Goal: Task Accomplishment & Management: Manage account settings

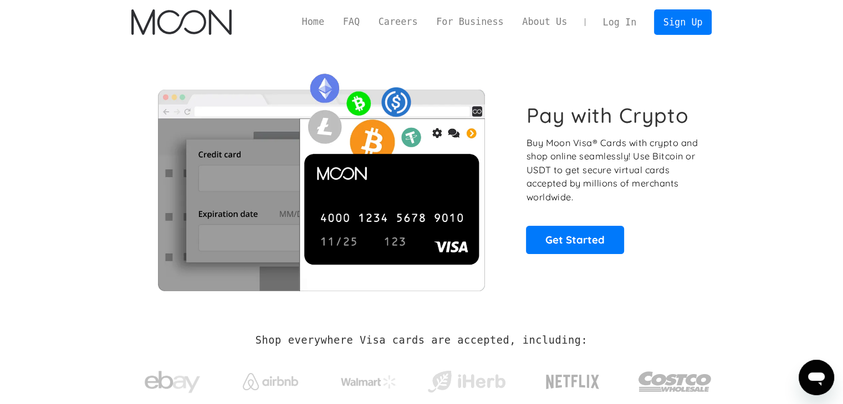
click at [690, 147] on p "Buy Moon Visa® Cards with crypto and shop online seamlessly! Use Bitcoin or USD…" at bounding box center [612, 170] width 173 height 68
click at [619, 25] on link "Log In" at bounding box center [619, 22] width 52 height 24
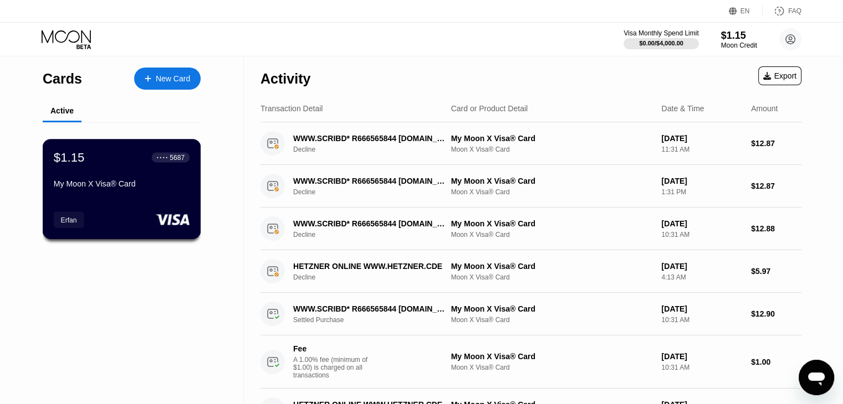
click at [129, 178] on div "$1.15 ● ● ● ● 5687 My Moon X Visa® Card" at bounding box center [122, 171] width 136 height 43
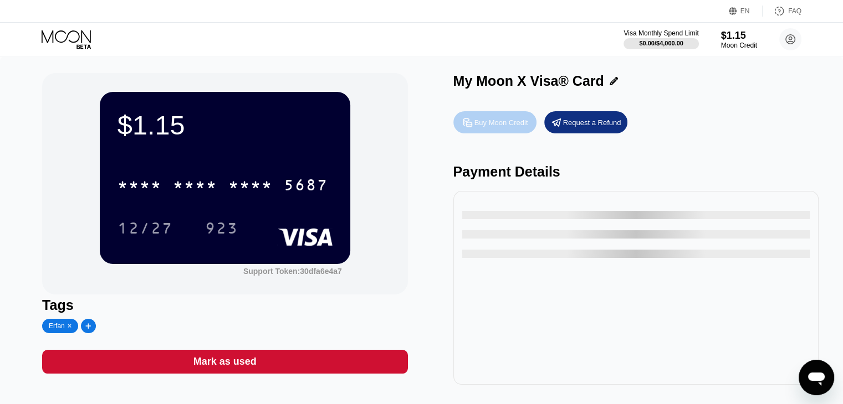
click at [478, 127] on div "Buy Moon Credit" at bounding box center [501, 122] width 54 height 9
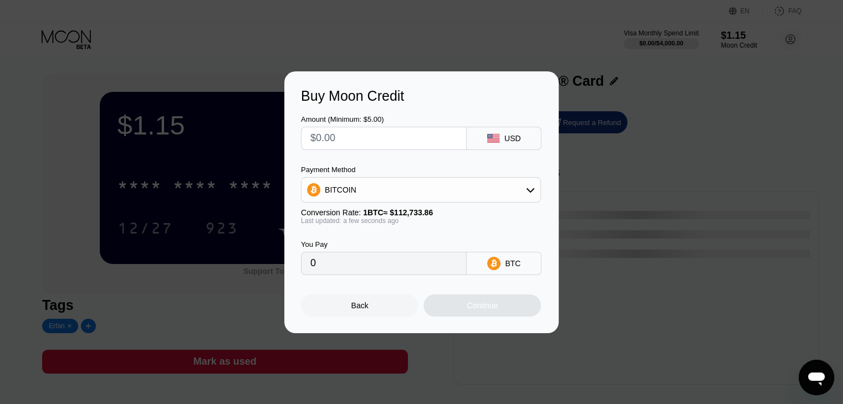
click at [395, 141] on input "text" at bounding box center [383, 138] width 147 height 22
type input "$1"
type input "0.00000888"
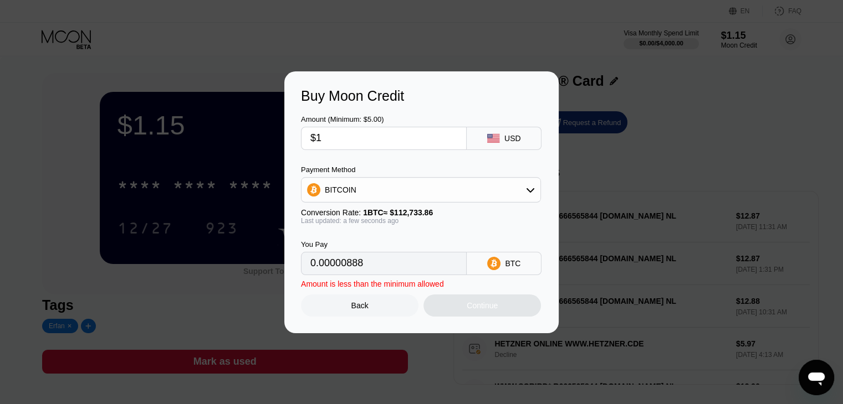
type input "$11"
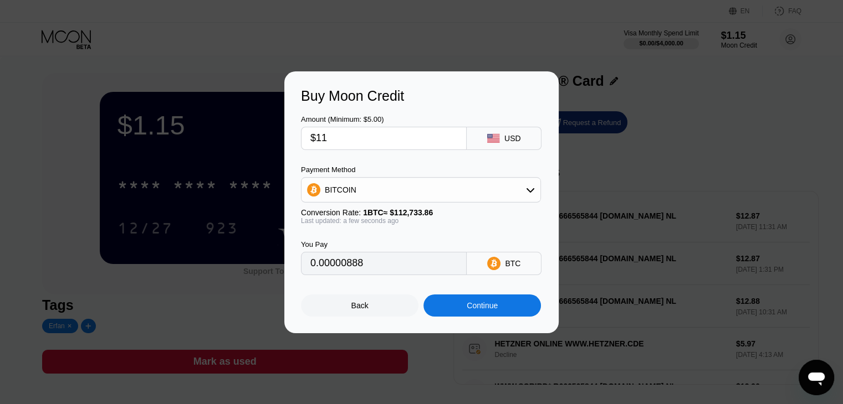
type input "0.00009758"
type input "$1"
type input "0.00000888"
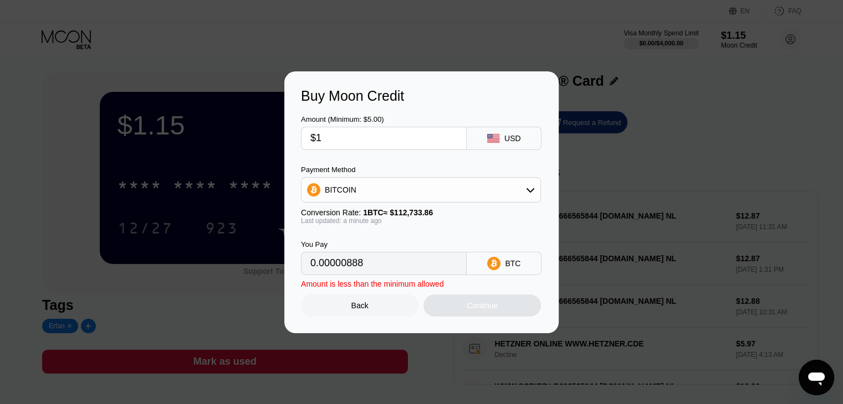
type input "$10"
type input "0.00008871"
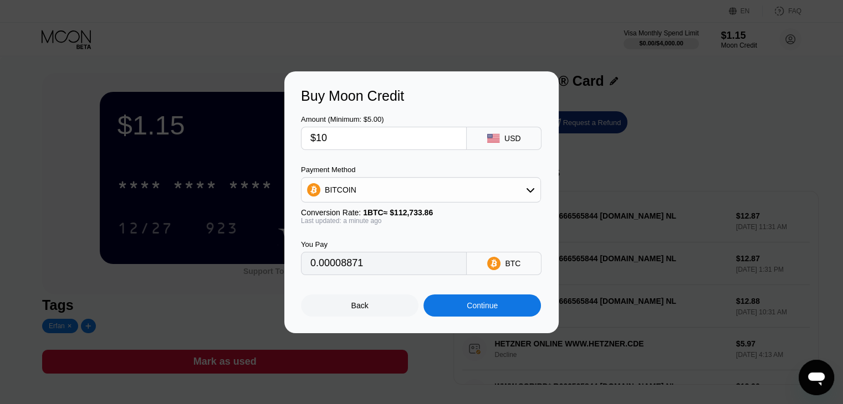
type input "$10"
click at [450, 224] on div "Last updated: a minute ago" at bounding box center [421, 221] width 240 height 8
click at [457, 309] on div "Continue" at bounding box center [481, 306] width 117 height 22
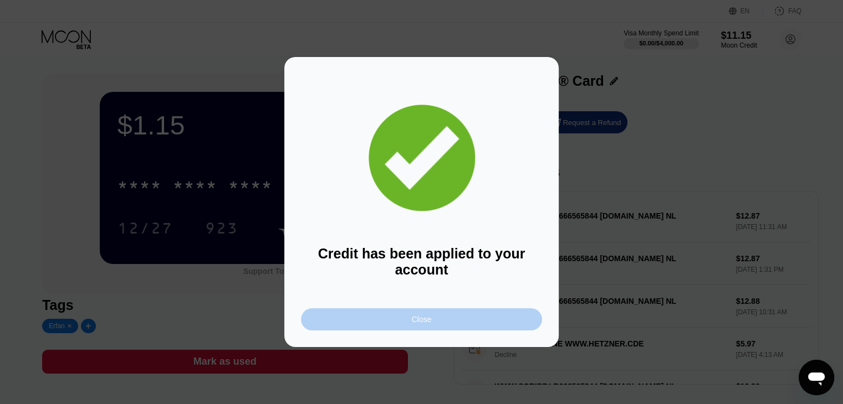
click at [454, 322] on div "Close" at bounding box center [421, 320] width 241 height 22
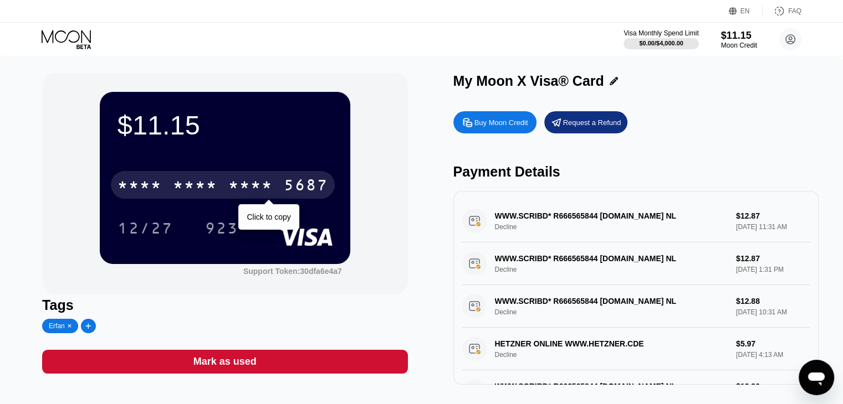
click at [212, 187] on div "* * * *" at bounding box center [195, 187] width 44 height 18
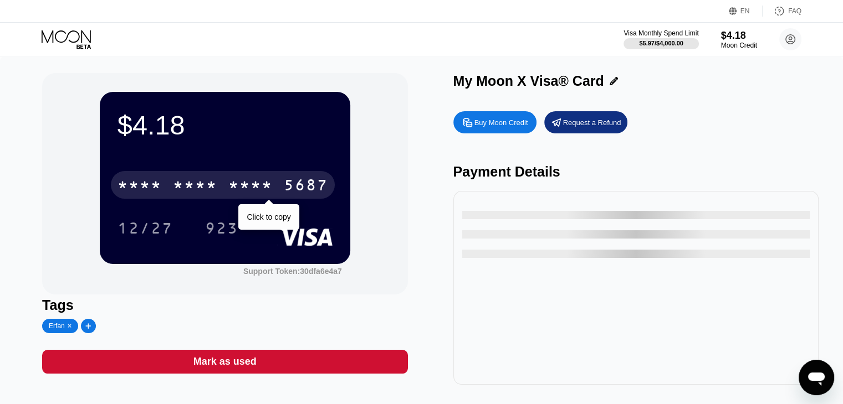
click at [144, 199] on div "* * * * * * * * * * * * 5687" at bounding box center [223, 185] width 224 height 28
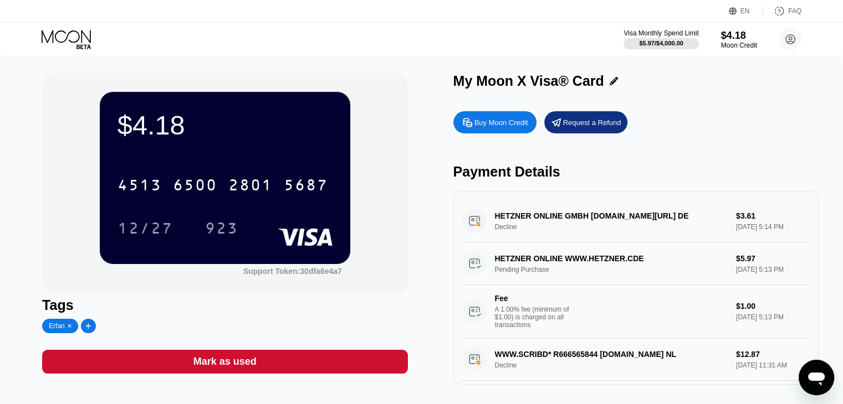
click at [392, 155] on div "$4.18 4513 6500 2801 5687 12/27 923 Support Token: 30dfa6e4a7" at bounding box center [224, 184] width 365 height 222
click at [269, 32] on div "Visa Monthly Spend Limit $5.97 / $4,000.00 $4.18 Moon Credit realerfan77@gmail.…" at bounding box center [421, 39] width 843 height 33
click at [562, 131] on div "Request a Refund" at bounding box center [585, 122] width 83 height 22
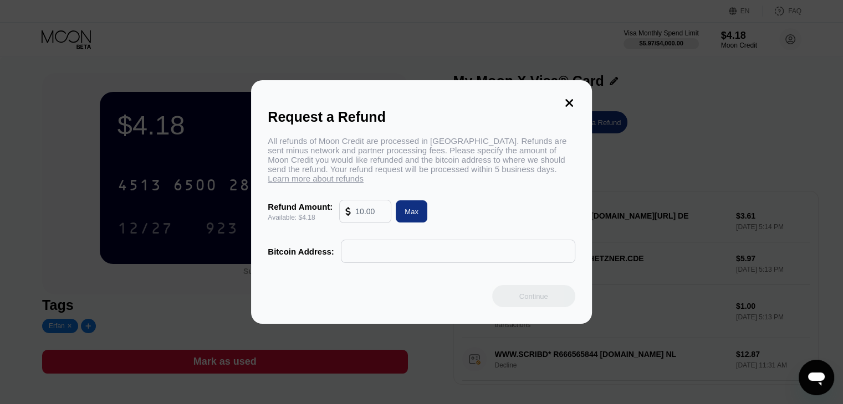
click at [368, 218] on input "text" at bounding box center [370, 212] width 30 height 22
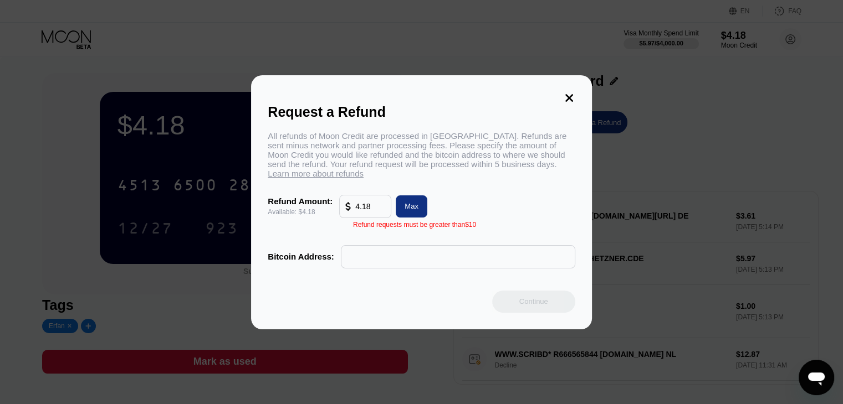
type input "4.18"
click at [404, 211] on div "Max" at bounding box center [411, 206] width 14 height 9
click at [348, 217] on div at bounding box center [350, 207] width 10 height 22
click at [299, 206] on div "Refund Amount:" at bounding box center [300, 201] width 65 height 9
click at [572, 92] on icon at bounding box center [569, 98] width 12 height 12
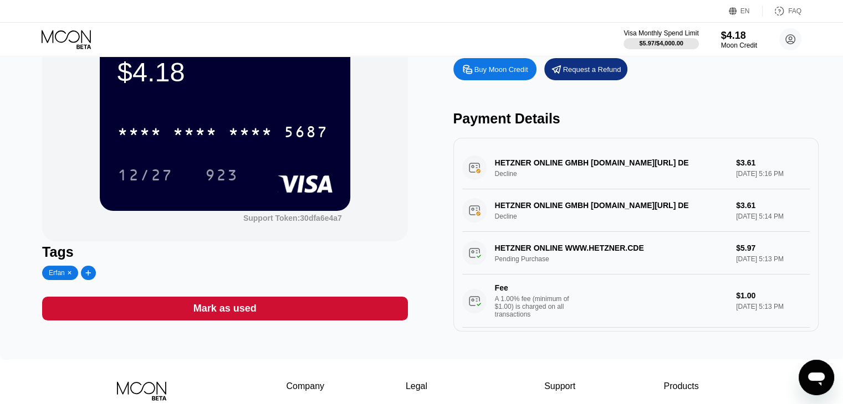
scroll to position [55, 0]
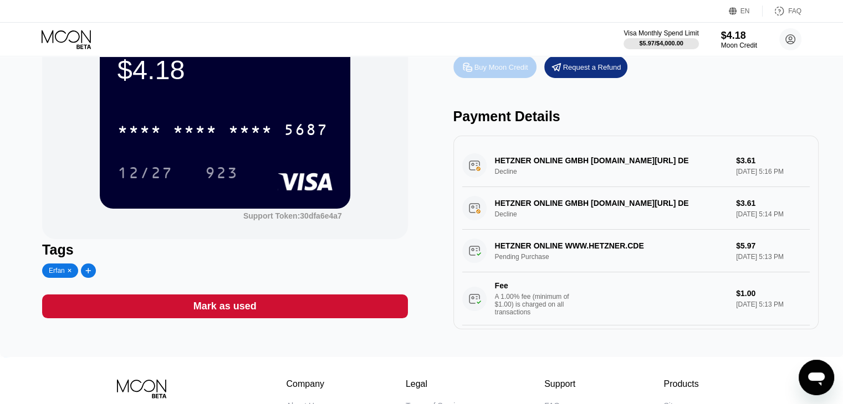
click at [492, 76] on div "Buy Moon Credit" at bounding box center [494, 67] width 83 height 22
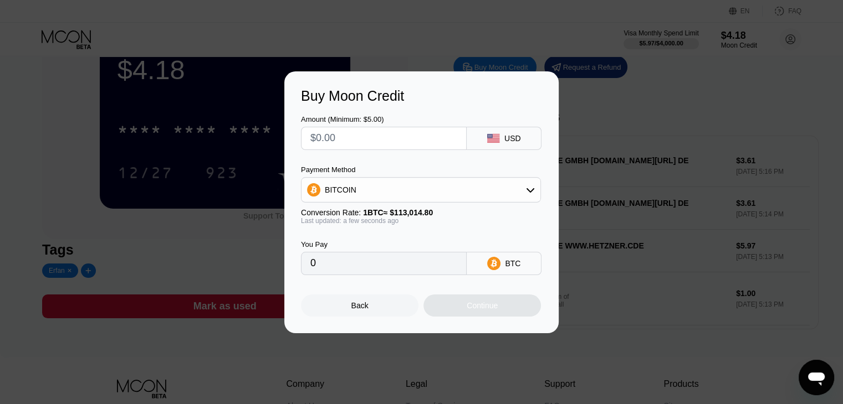
click at [372, 141] on input "text" at bounding box center [383, 138] width 147 height 22
type input "$1"
type input "0.00000885"
type input "$11"
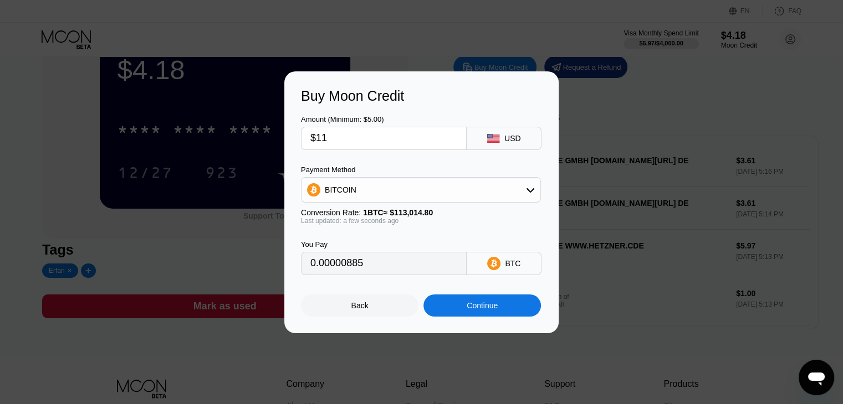
type input "0.00009734"
type input "$11"
click at [472, 310] on div "Continue" at bounding box center [482, 305] width 31 height 9
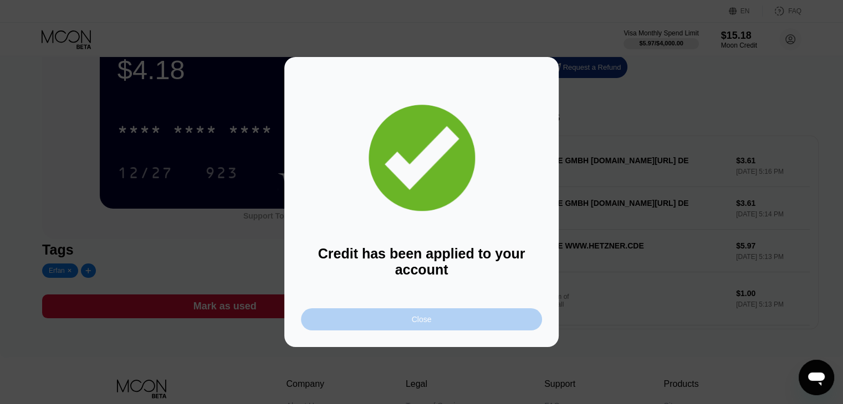
click at [478, 325] on div "Close" at bounding box center [421, 320] width 241 height 22
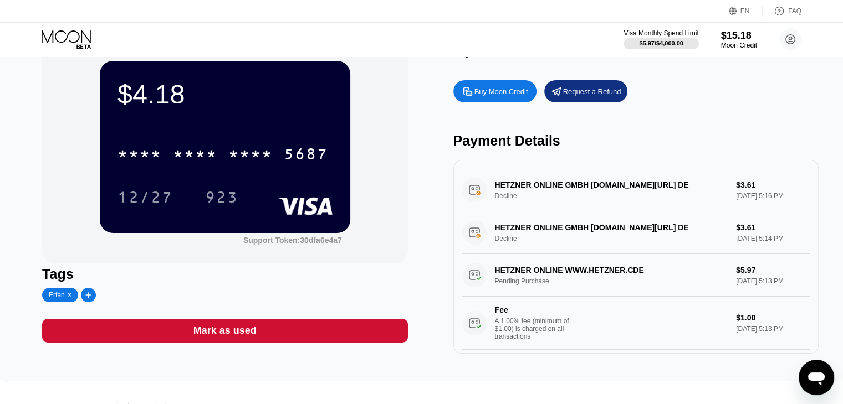
scroll to position [0, 0]
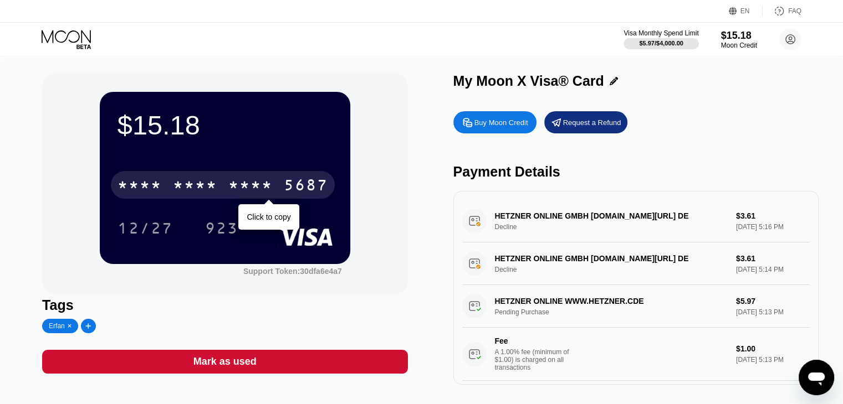
click at [253, 196] on div "* * * *" at bounding box center [250, 187] width 44 height 18
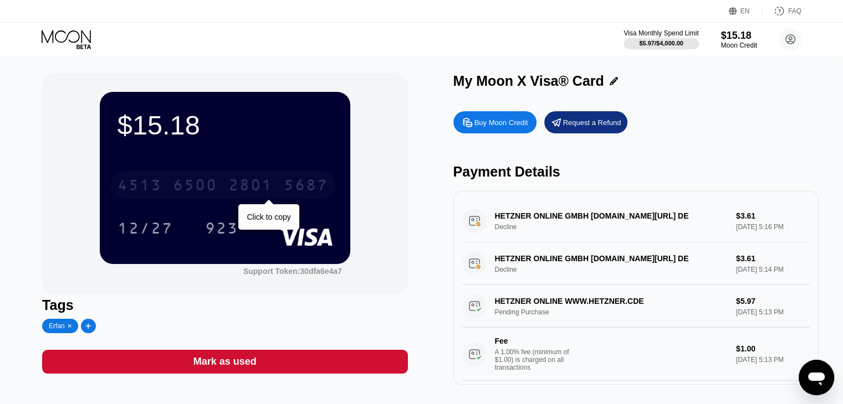
click at [177, 191] on div "6500" at bounding box center [195, 187] width 44 height 18
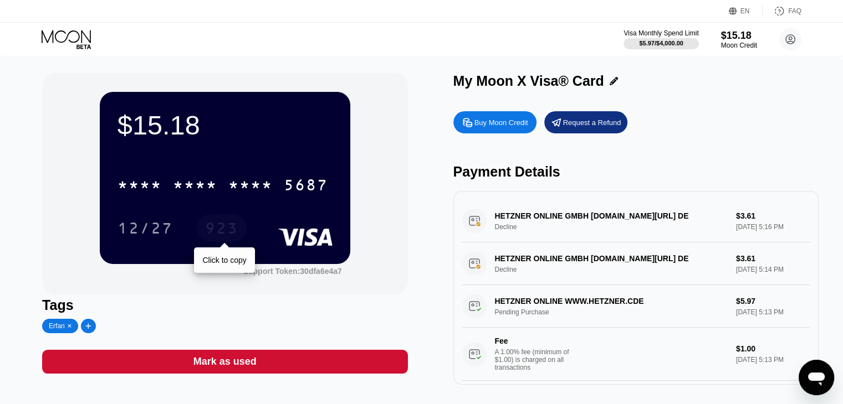
click at [230, 225] on div "923" at bounding box center [221, 230] width 33 height 18
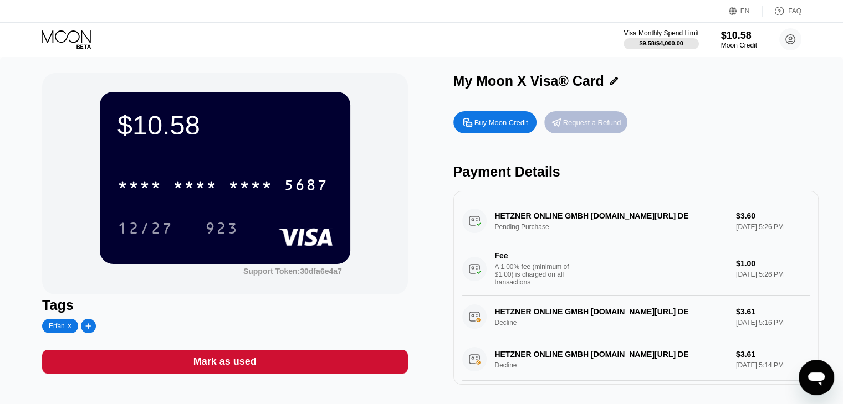
click at [564, 132] on div "Request a Refund" at bounding box center [585, 122] width 83 height 22
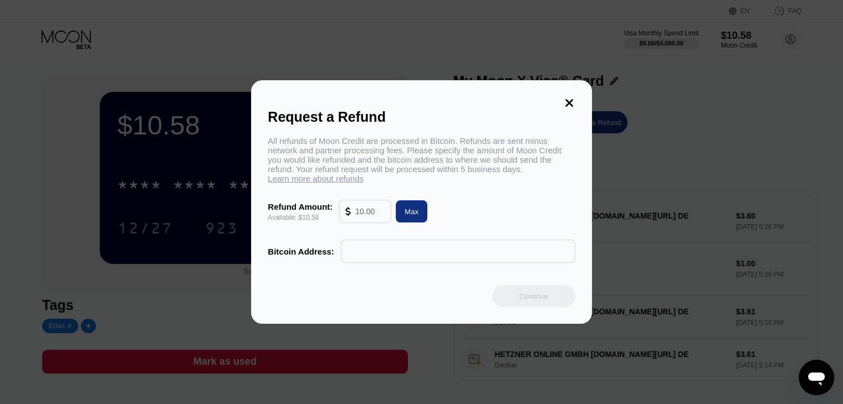
click at [419, 214] on div "Max" at bounding box center [412, 212] width 32 height 22
type input "10.58"
click at [399, 260] on input "text" at bounding box center [458, 251] width 222 height 22
click at [342, 259] on div at bounding box center [457, 251] width 233 height 22
click at [352, 256] on input "text" at bounding box center [458, 251] width 222 height 22
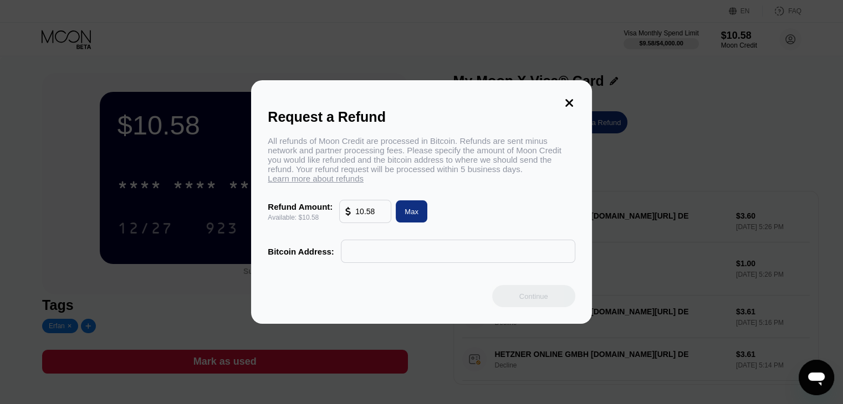
paste input "lnbc1p52f9aepp5lcckqaumumpvuq9nnujvq73xj2kmqfd000jh9td4d9cwhh6nu03sdqqcqzzgxqyz…"
type input "lnbc1p52f9aepp5lcckqaumumpvuq9nnujvq73xj2kmqfd000jh9td4d9cwhh6nu03sdqqcqzzgxqyz…"
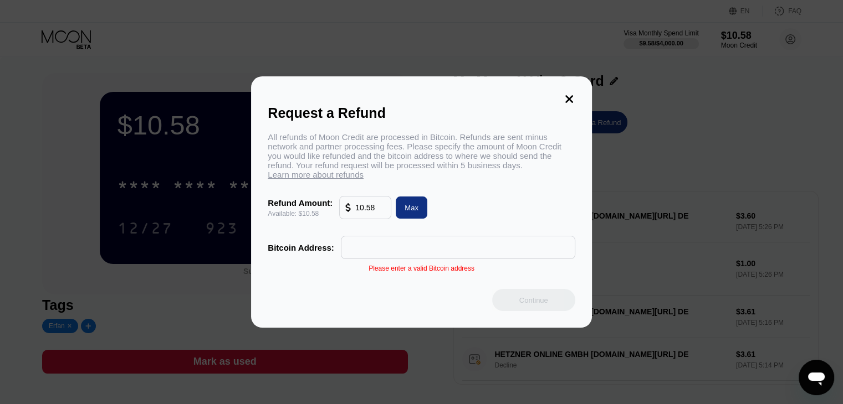
click at [311, 229] on div "All refunds of Moon Credit are processed in [GEOGRAPHIC_DATA]. Refunds are sent…" at bounding box center [421, 195] width 307 height 127
click at [408, 258] on input "text" at bounding box center [458, 248] width 222 height 22
paste input "lnbc92710n1p52f977pp57me7q2q07k9dqtnycy69zluqyyfjljl0jnjeugw79dp7au2krndqdqqcqz…"
type input "lnbc92710n1p52f977pp57me7q2q07k9dqtnycy69zluqyyfjljl0jnjeugw79dp7au2krndqdqqcqz…"
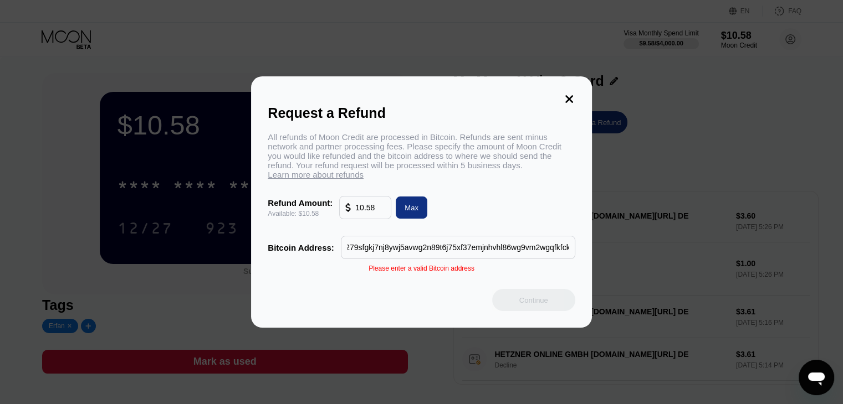
scroll to position [0, 0]
click at [458, 303] on div "Continue" at bounding box center [421, 300] width 307 height 22
click at [482, 258] on input "lnbc92710n1p52f977pp57me7q2q07k9dqtnycy69zluqyyfjljl0jnjeugw79dp7au2krndqdqqcqz…" at bounding box center [458, 248] width 222 height 22
click at [454, 273] on div "Please enter a valid Bitcoin address" at bounding box center [421, 269] width 106 height 8
click at [449, 273] on div "Please enter a valid Bitcoin address" at bounding box center [421, 269] width 106 height 8
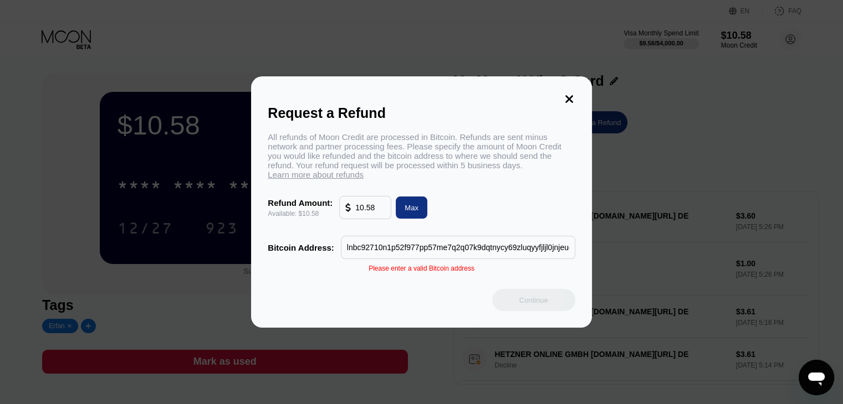
click at [391, 269] on div "Request a Refund All refunds of Moon Credit are processed in [GEOGRAPHIC_DATA].…" at bounding box center [421, 202] width 340 height 252
click at [385, 273] on div "Please enter a valid Bitcoin address" at bounding box center [421, 269] width 106 height 8
click at [570, 96] on icon at bounding box center [569, 99] width 12 height 12
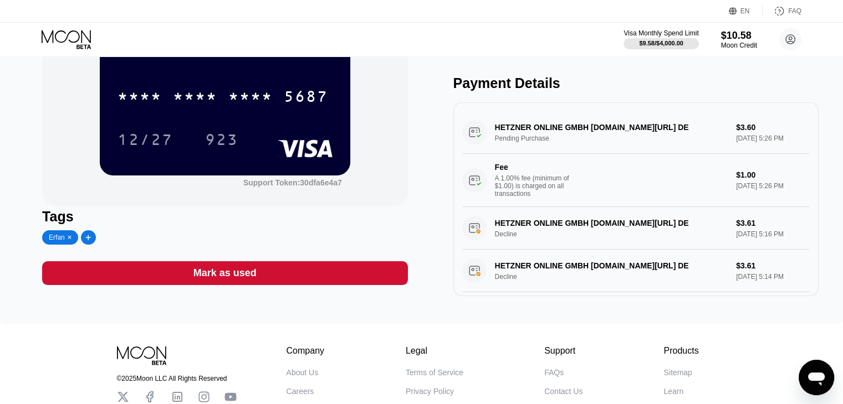
scroll to position [111, 0]
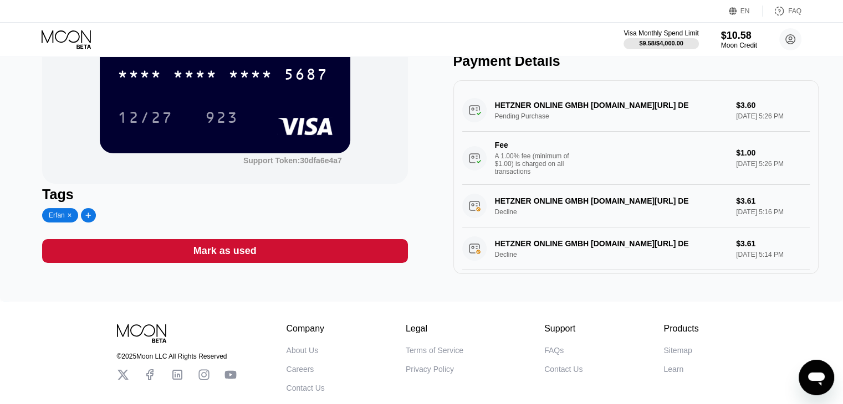
click at [279, 262] on div "Mark as used" at bounding box center [224, 251] width 365 height 24
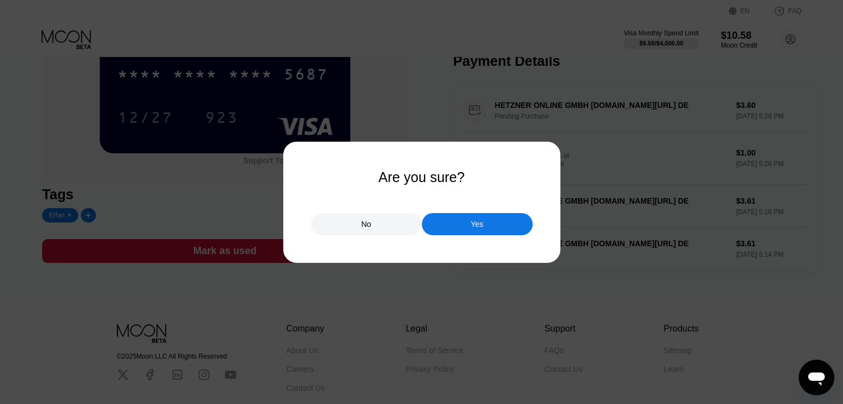
click at [452, 229] on div "Yes" at bounding box center [477, 224] width 111 height 22
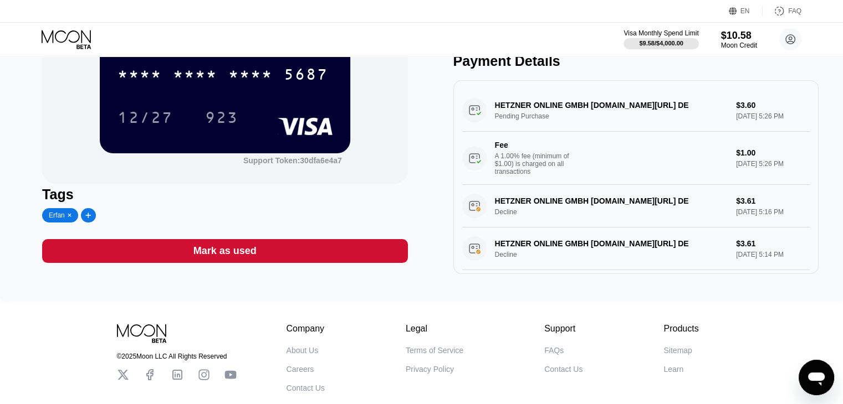
scroll to position [40, 0]
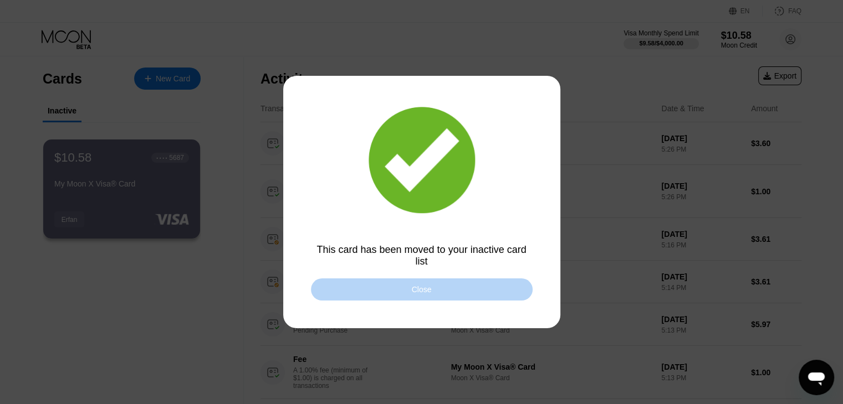
click at [372, 290] on div "Close" at bounding box center [422, 290] width 222 height 22
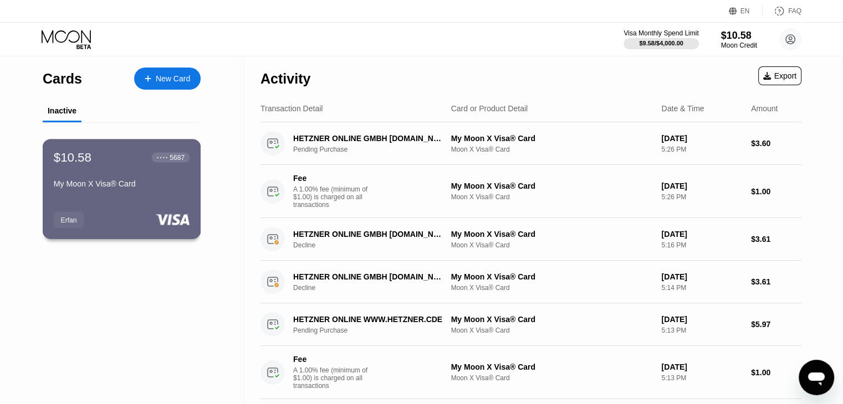
click at [140, 188] on div "My Moon X Visa® Card" at bounding box center [122, 184] width 136 height 9
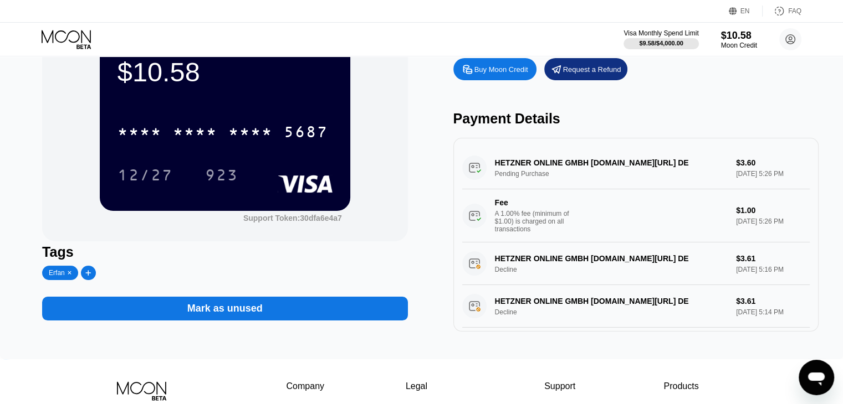
scroll to position [55, 0]
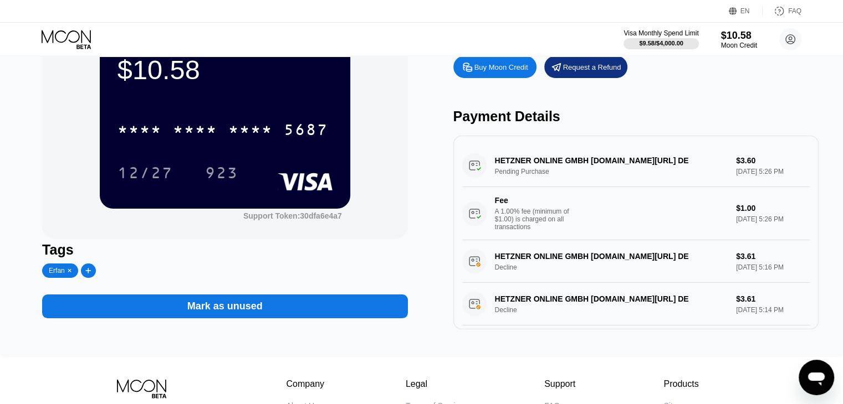
drag, startPoint x: 326, startPoint y: 269, endPoint x: 317, endPoint y: 269, distance: 8.9
click at [317, 269] on div "Tags Erfan" at bounding box center [224, 260] width 365 height 36
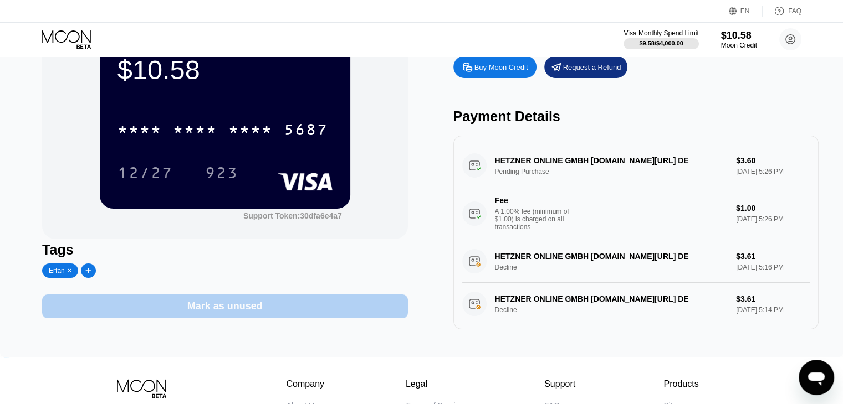
drag, startPoint x: 296, startPoint y: 310, endPoint x: 197, endPoint y: 371, distance: 116.7
click at [197, 357] on div "$10.58 * * * * * * * * * * * * 5687 12/27 923 Support Token: 30dfa6e4a7 Tags [P…" at bounding box center [421, 179] width 843 height 356
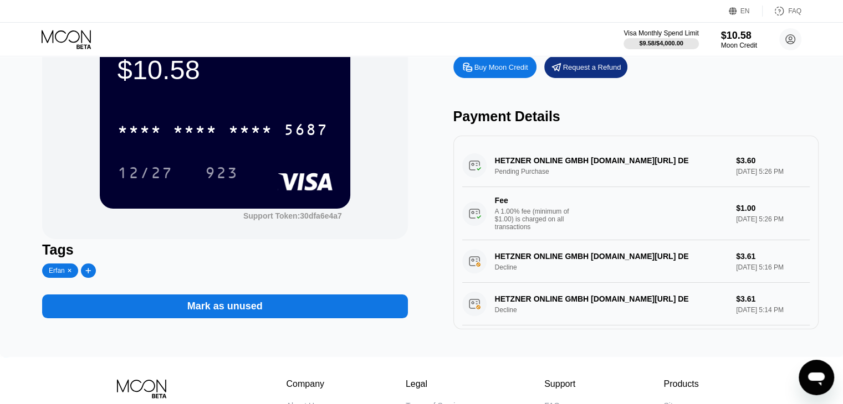
click at [211, 364] on div "© 2025 Moon LLC All Rights Reserved Company About Us Careers Contact Us Legal T…" at bounding box center [421, 402] width 665 height 91
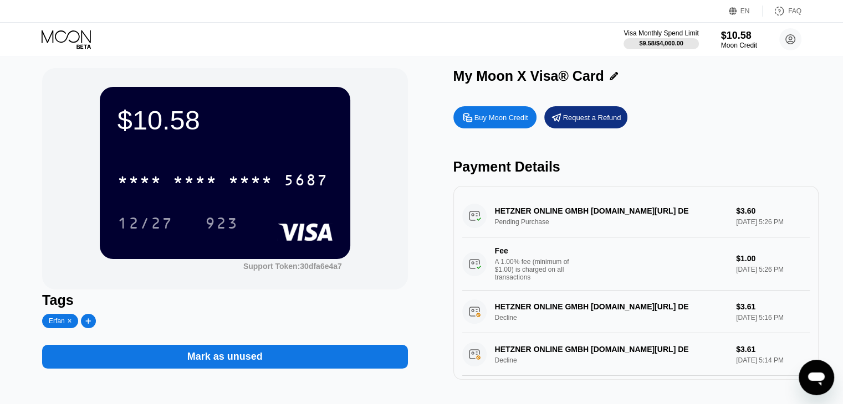
scroll to position [0, 0]
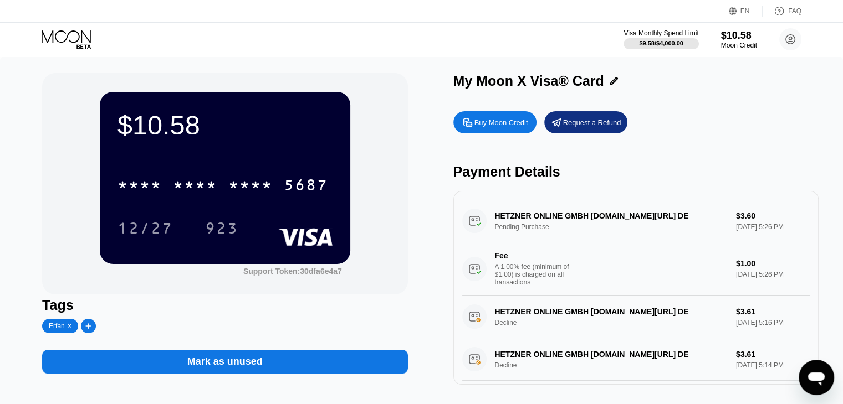
click at [595, 224] on div "HETZNER ONLINE GMBH [DOMAIN_NAME][URL] DE Pending Purchase $3.60 [DATE] 5:26 PM…" at bounding box center [635, 248] width 347 height 96
